Goal: Transaction & Acquisition: Download file/media

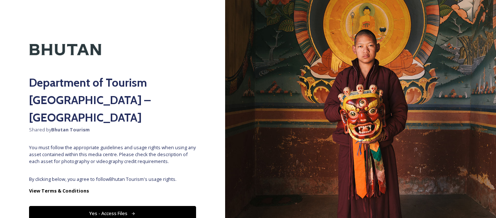
click at [153, 206] on button "Yes - Access Files" at bounding box center [112, 213] width 167 height 15
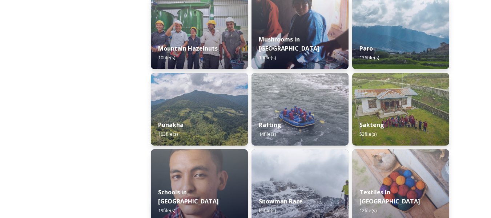
scroll to position [763, 0]
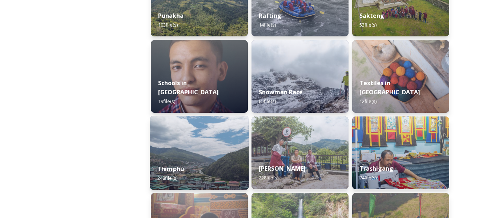
click at [190, 171] on div "Thimphu 248 file(s)" at bounding box center [199, 173] width 99 height 33
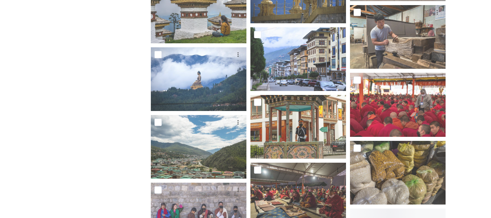
scroll to position [1744, 0]
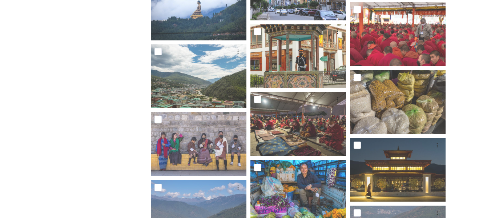
drag, startPoint x: 479, startPoint y: 130, endPoint x: 478, endPoint y: 154, distance: 24.0
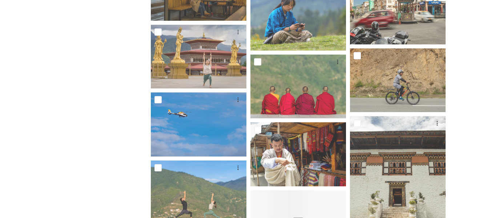
scroll to position [5267, 0]
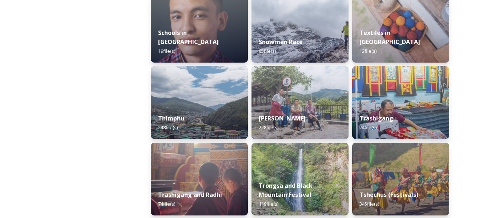
scroll to position [835, 0]
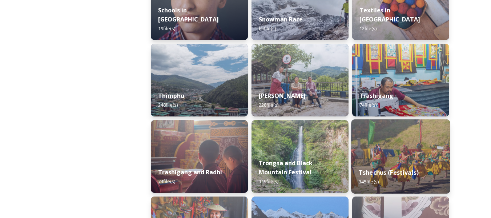
click at [378, 141] on img at bounding box center [400, 156] width 99 height 74
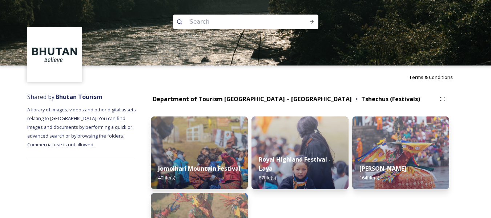
click at [378, 141] on img at bounding box center [400, 152] width 97 height 73
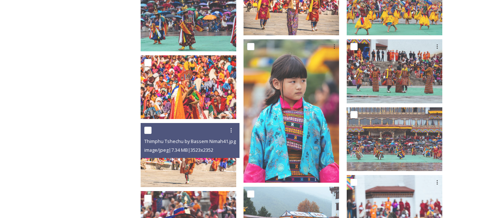
scroll to position [1707, 0]
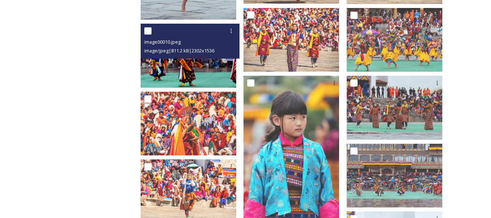
click at [212, 53] on div "image00010.jpeg image/jpeg | 811.2 kB | 2302 x 1536" at bounding box center [190, 41] width 99 height 35
click at [215, 66] on img at bounding box center [189, 56] width 96 height 64
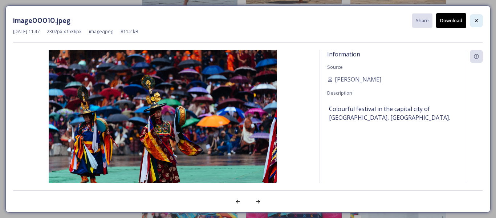
click at [474, 23] on icon at bounding box center [477, 21] width 6 height 6
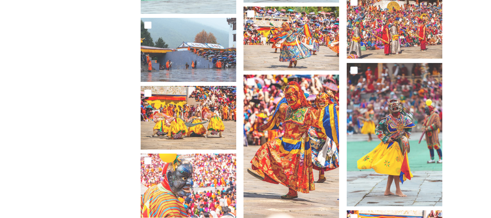
scroll to position [1017, 0]
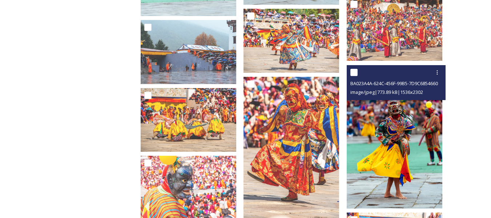
click at [404, 116] on img at bounding box center [395, 136] width 96 height 143
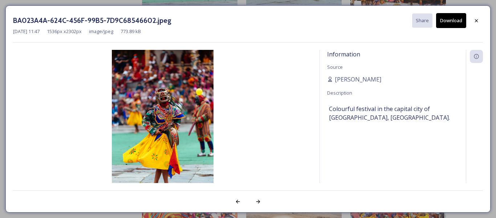
click at [444, 23] on button "Download" at bounding box center [451, 20] width 30 height 15
click at [477, 23] on icon at bounding box center [477, 21] width 6 height 6
